Goal: Navigation & Orientation: Find specific page/section

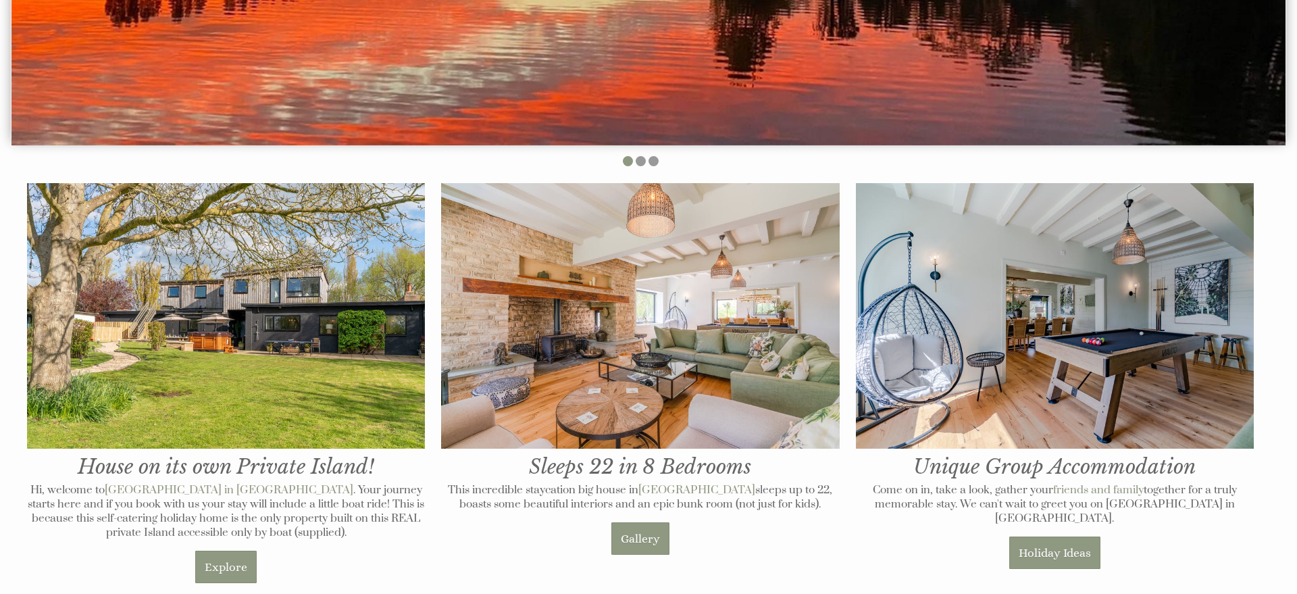
scroll to position [475, 0]
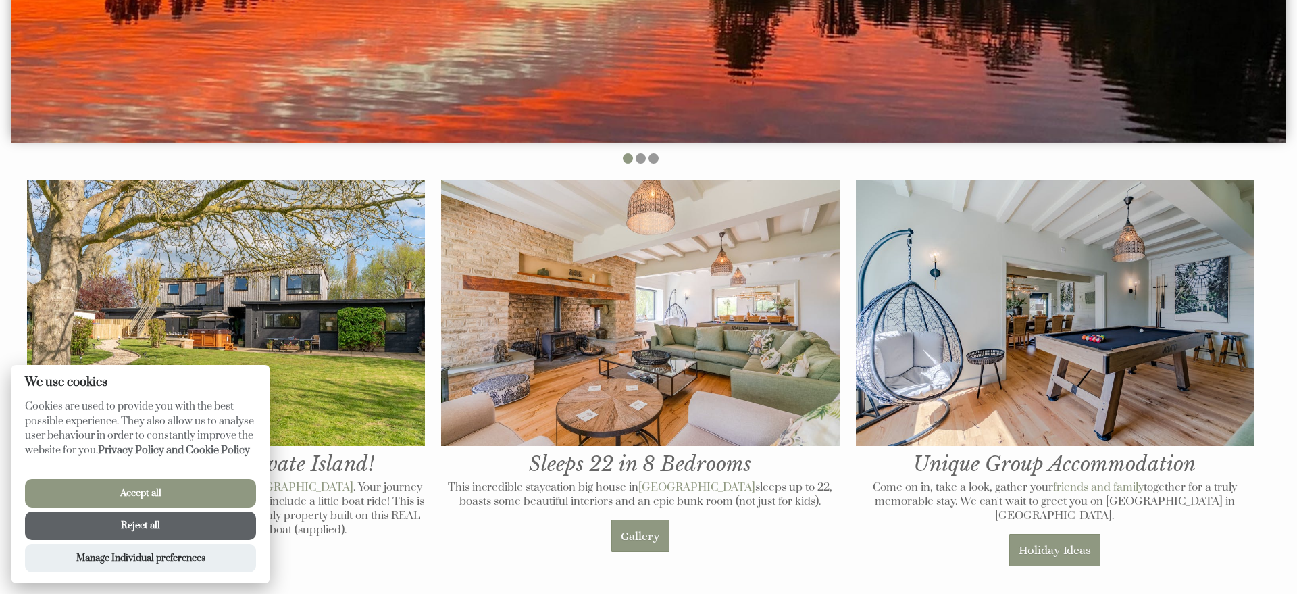
click at [151, 492] on button "Accept all" at bounding box center [140, 493] width 231 height 28
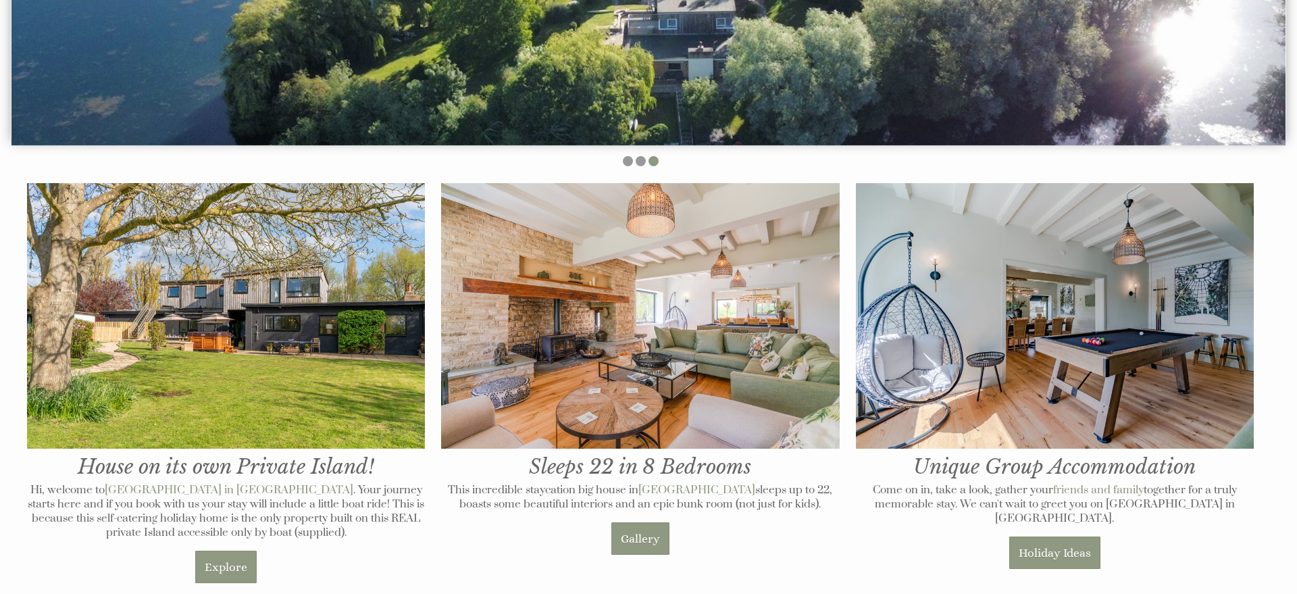
scroll to position [473, 0]
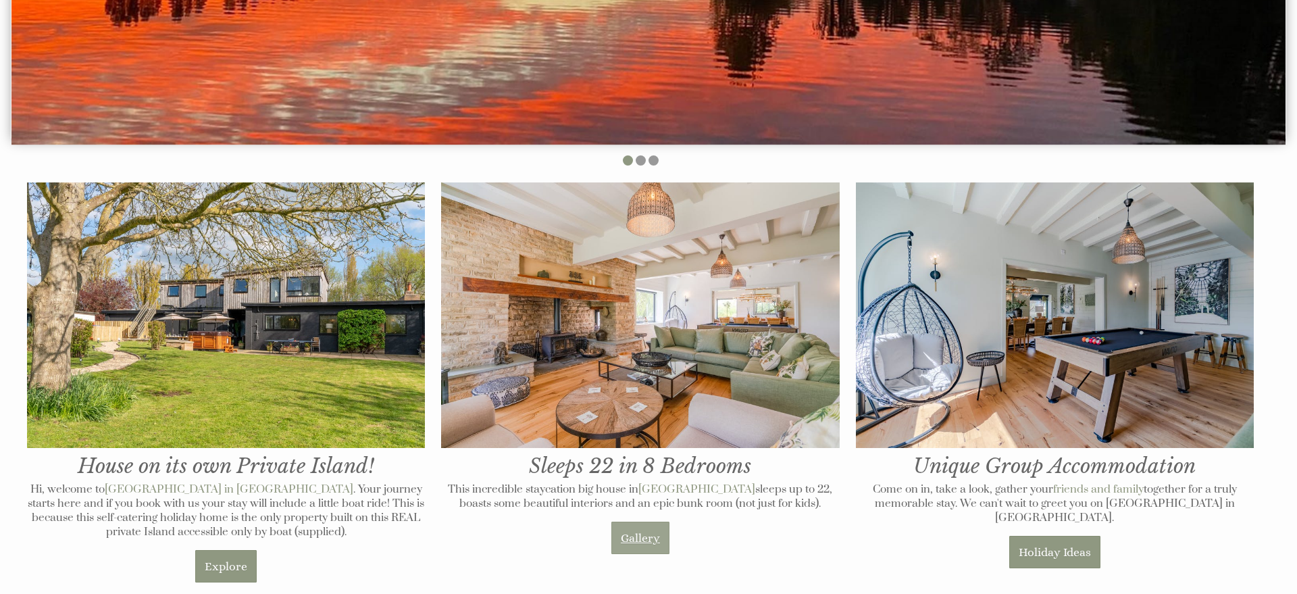
click at [656, 542] on link "Gallery" at bounding box center [640, 537] width 58 height 32
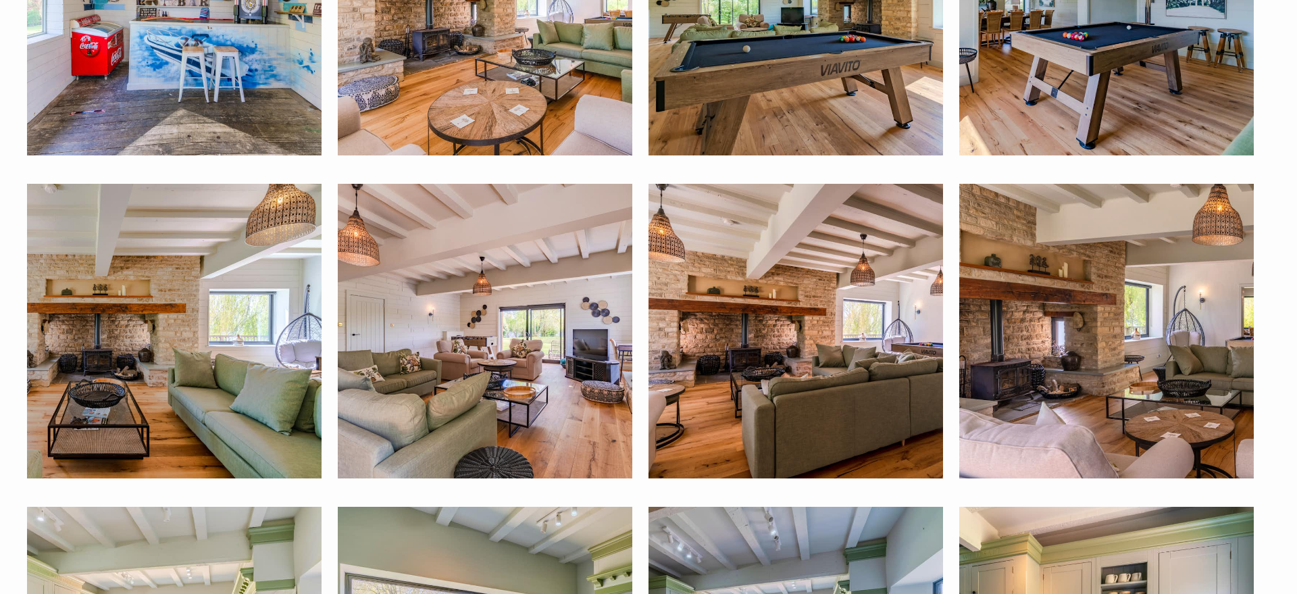
scroll to position [1561, 0]
